Goal: Task Accomplishment & Management: Complete application form

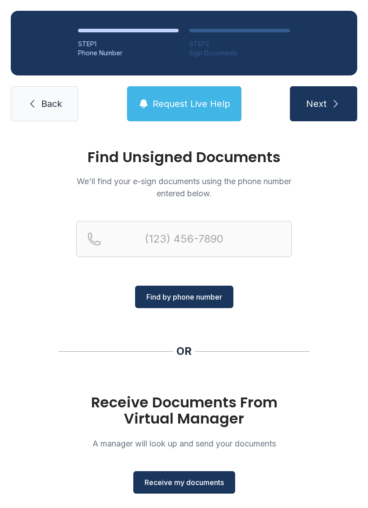
click at [220, 477] on span "Receive my documents" at bounding box center [184, 482] width 79 height 11
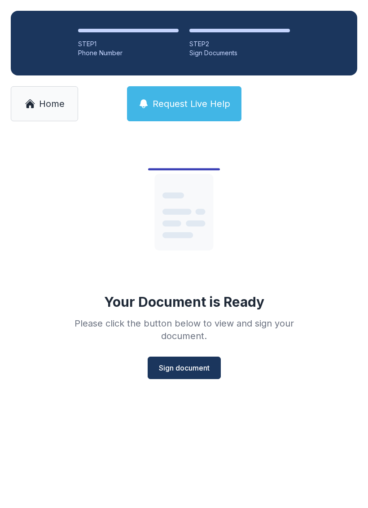
click at [181, 360] on button "Sign document" at bounding box center [184, 368] width 73 height 22
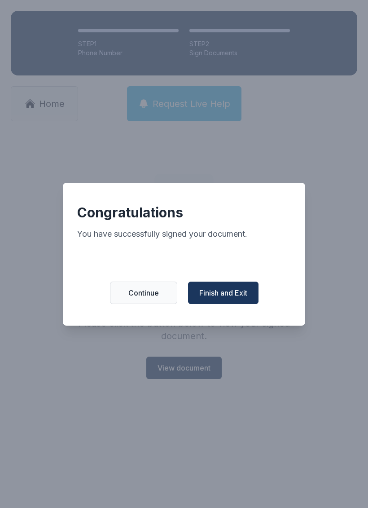
click at [234, 298] on span "Finish and Exit" at bounding box center [223, 292] width 48 height 11
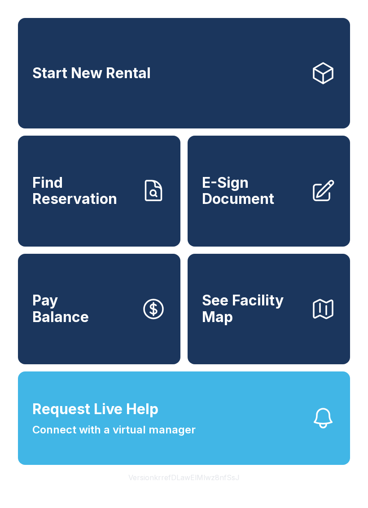
click at [257, 203] on span "E-Sign Document" at bounding box center [252, 191] width 101 height 33
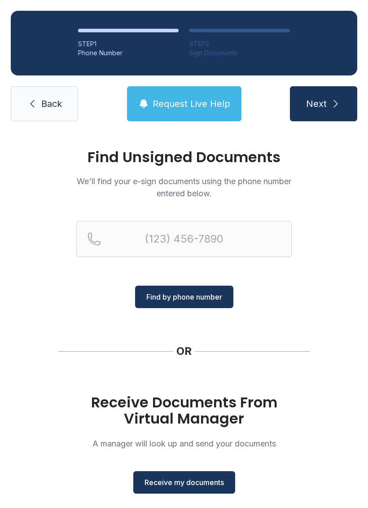
click at [215, 485] on span "Receive my documents" at bounding box center [184, 482] width 79 height 11
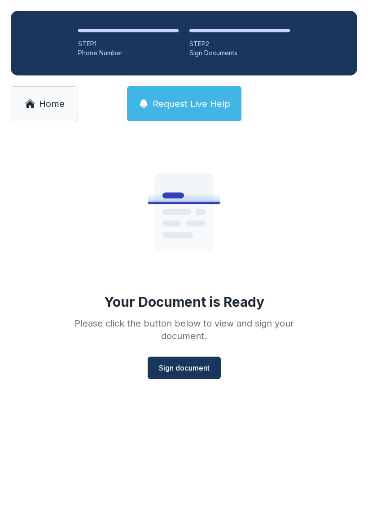
click at [188, 374] on button "Sign document" at bounding box center [184, 368] width 73 height 22
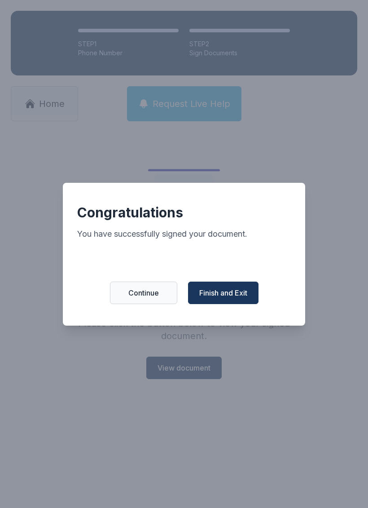
click at [224, 296] on span "Finish and Exit" at bounding box center [223, 292] width 48 height 11
